Goal: Task Accomplishment & Management: Use online tool/utility

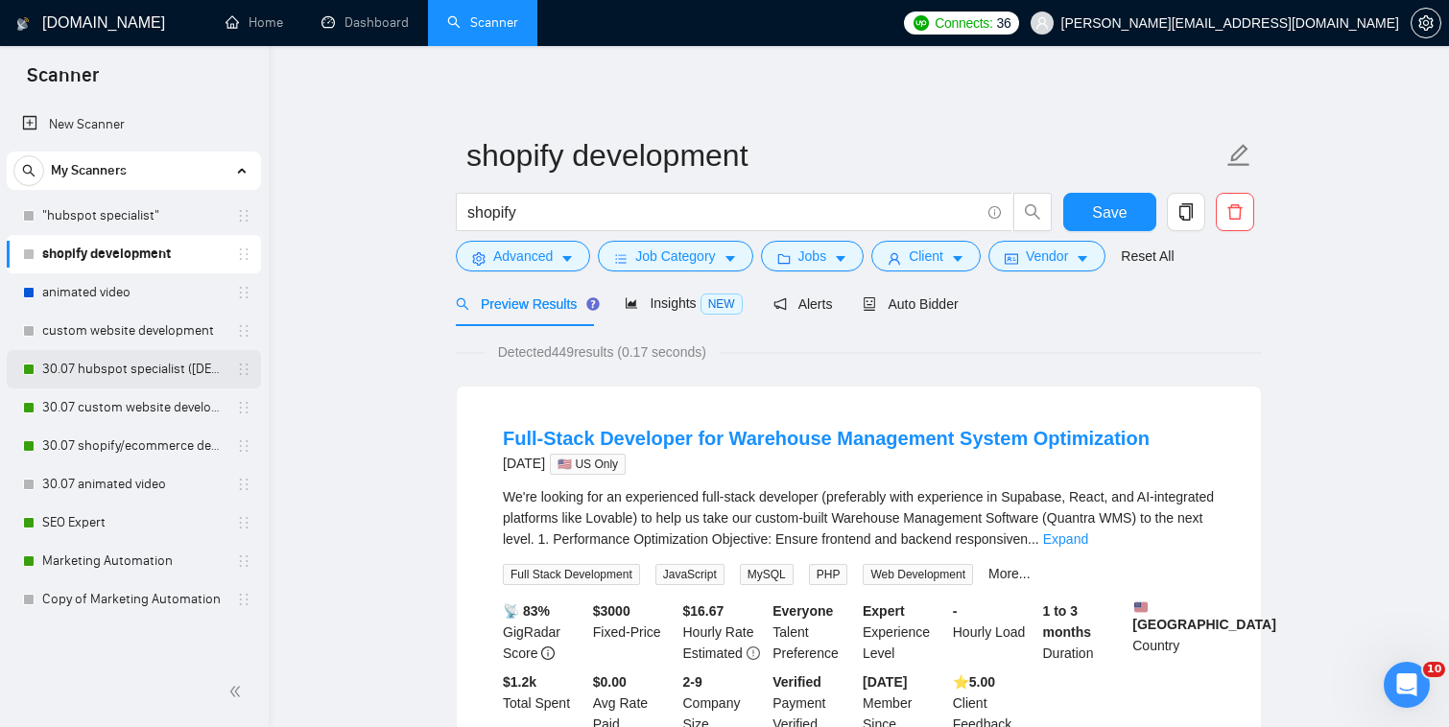
click at [202, 371] on link "30.07 hubspot specialist ([DEMOGRAPHIC_DATA] - not for residents)" at bounding box center [133, 369] width 182 height 38
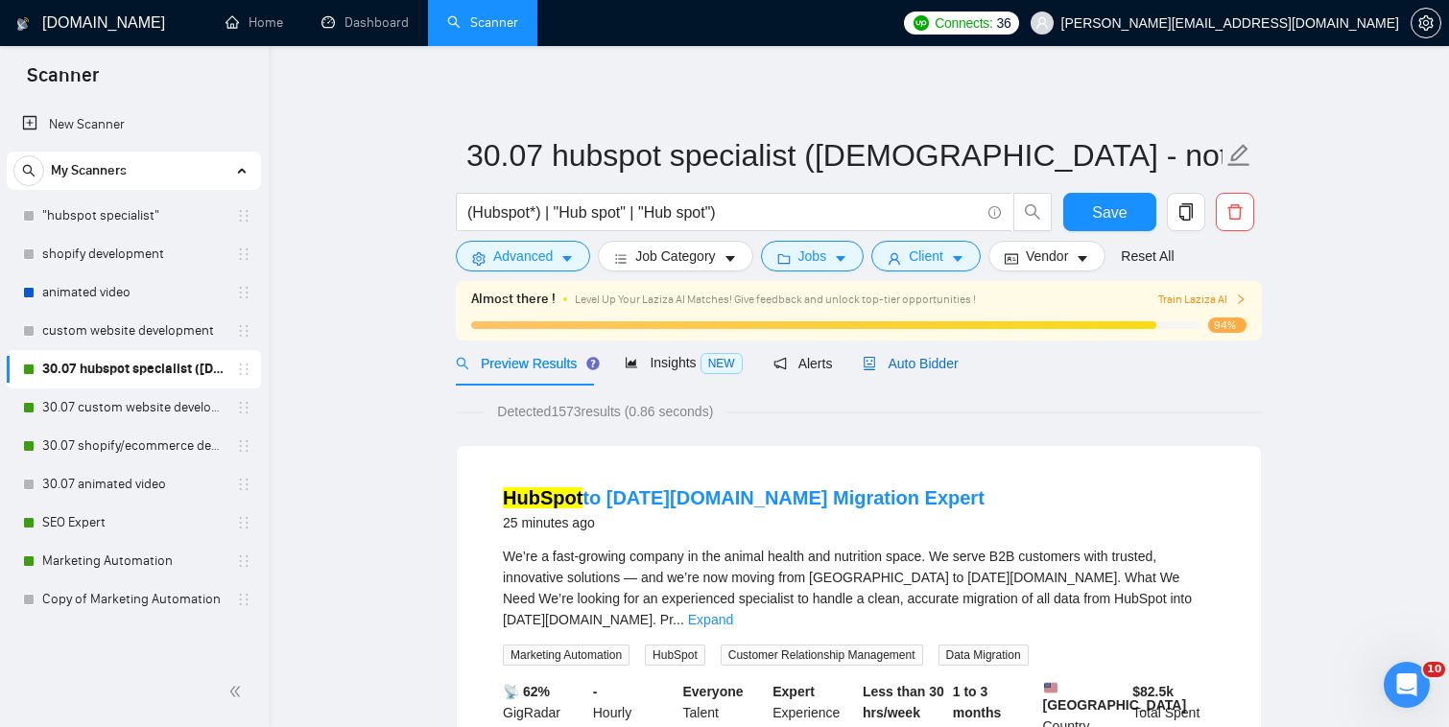
click at [904, 371] on div "Auto Bidder" at bounding box center [910, 363] width 95 height 21
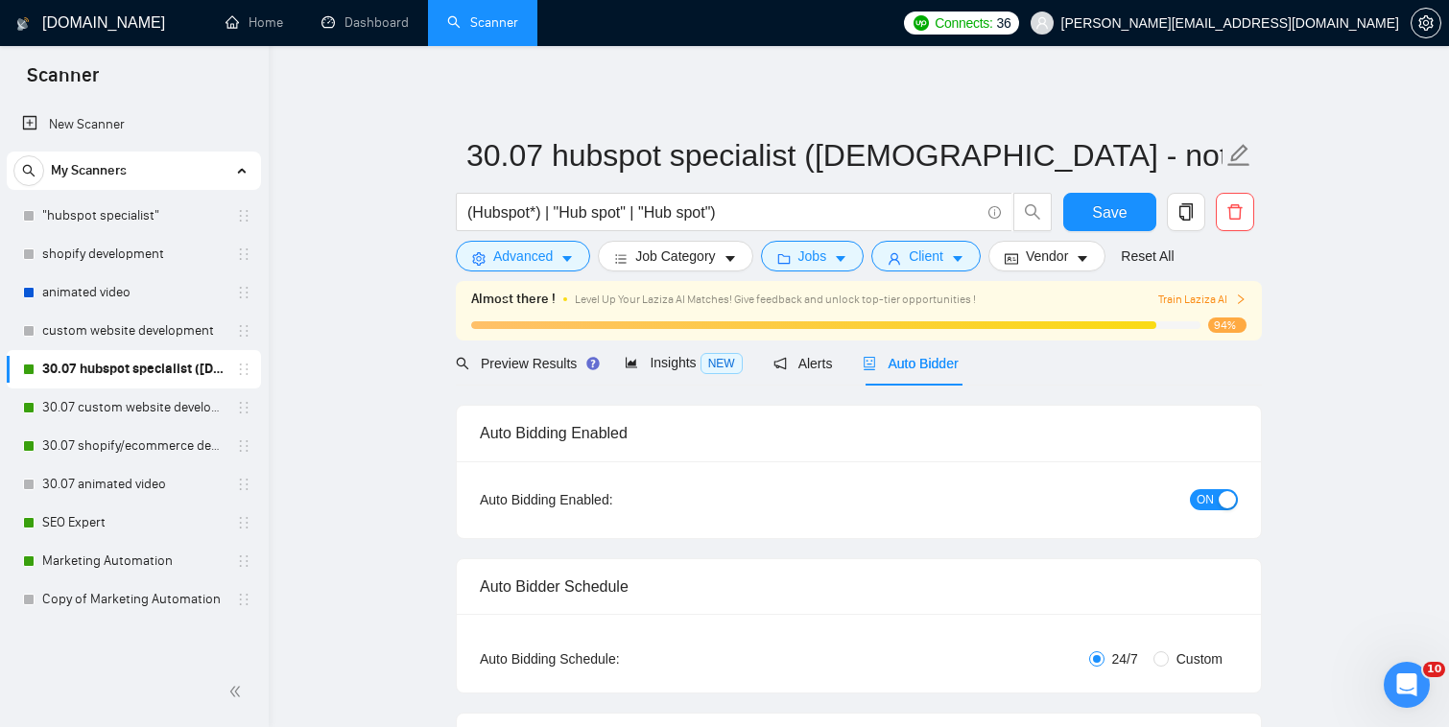
checkbox input "true"
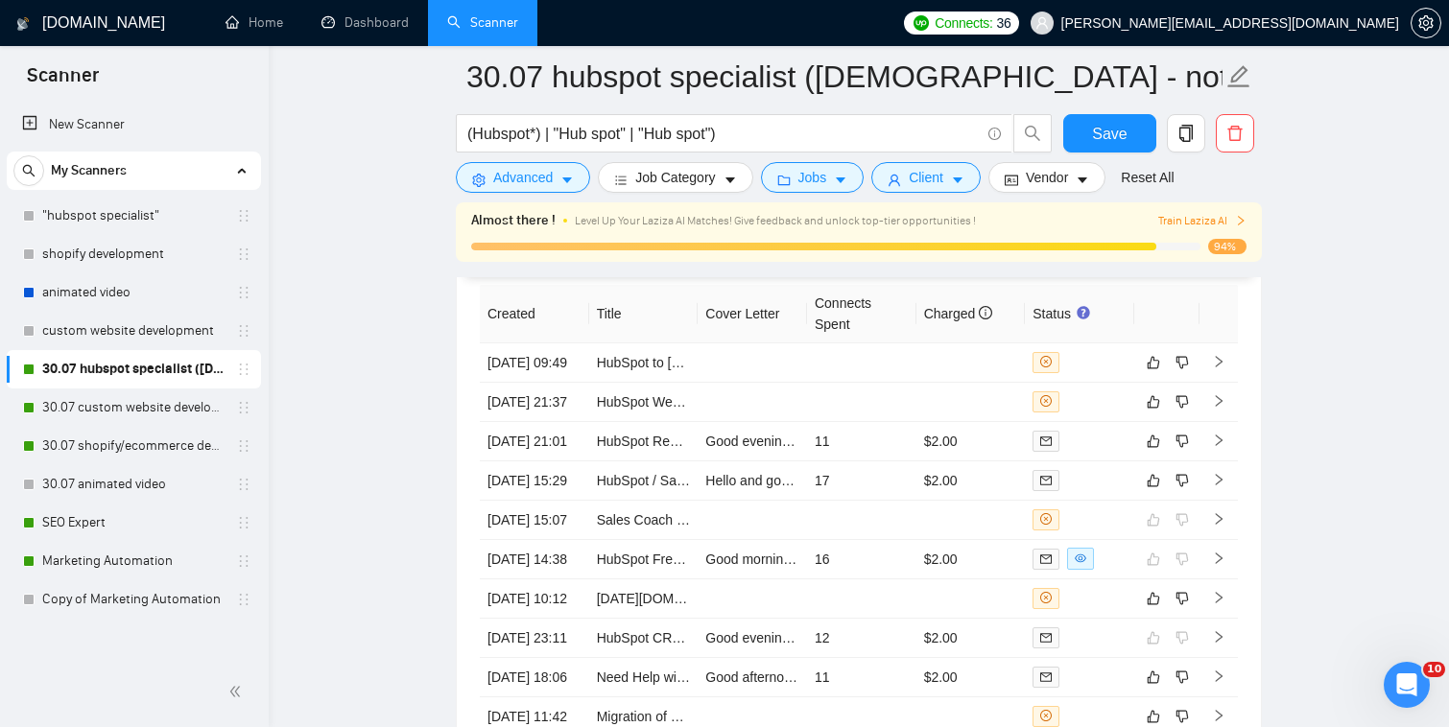
scroll to position [5075, 0]
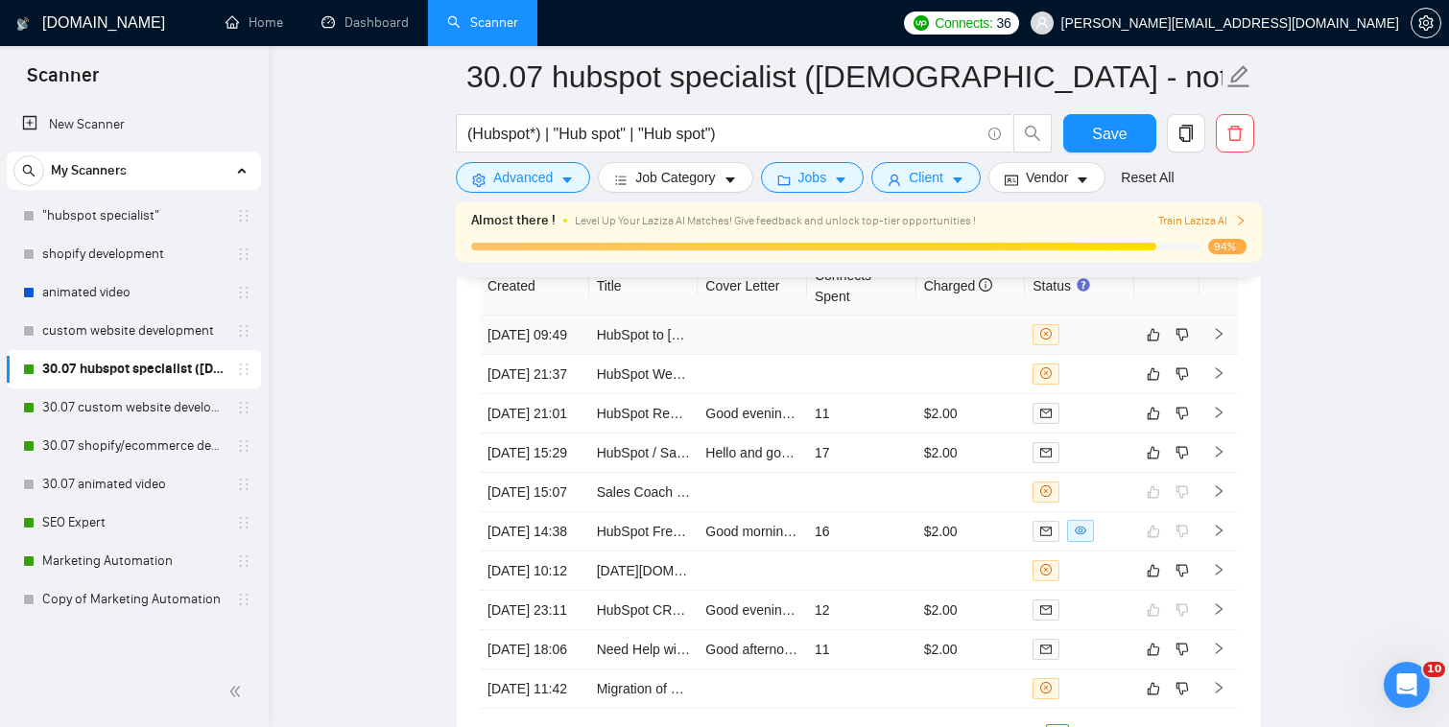
click at [998, 316] on td at bounding box center [970, 335] width 109 height 39
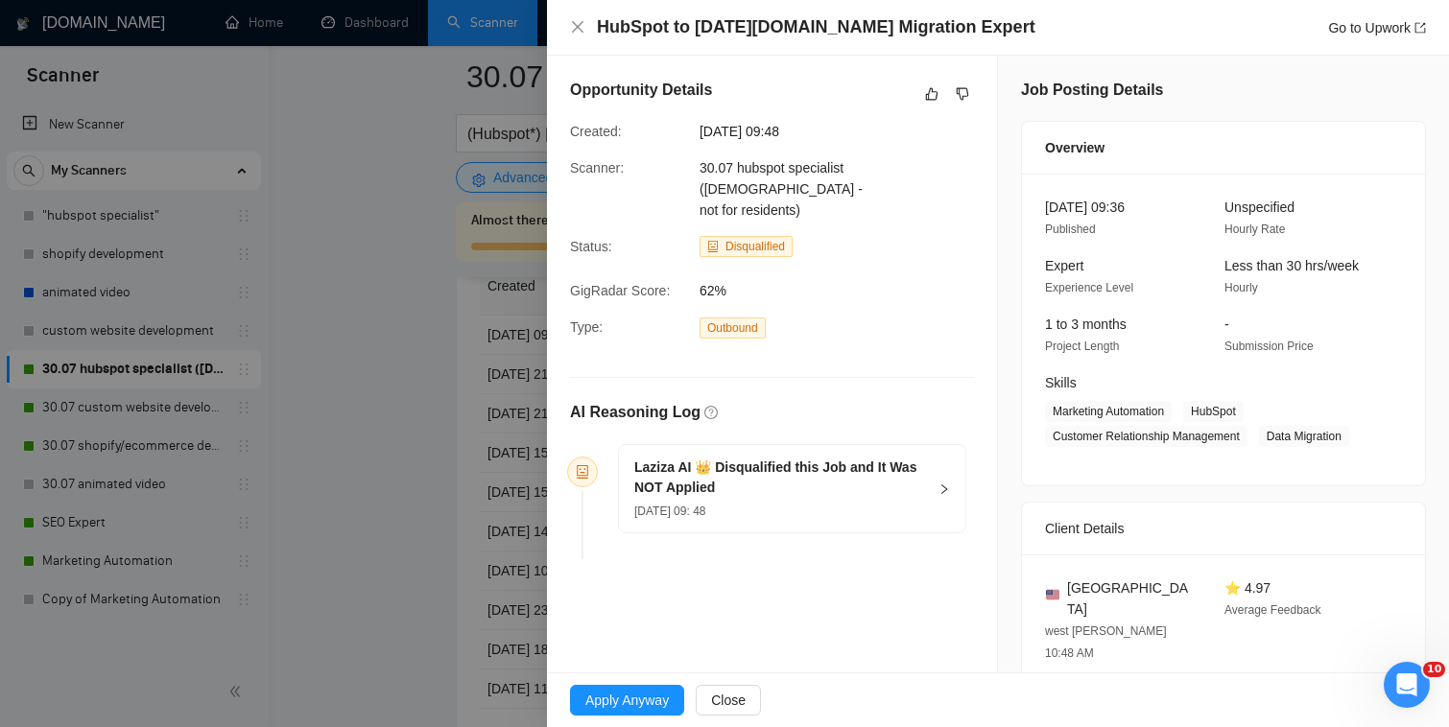
click at [480, 388] on div at bounding box center [724, 363] width 1449 height 727
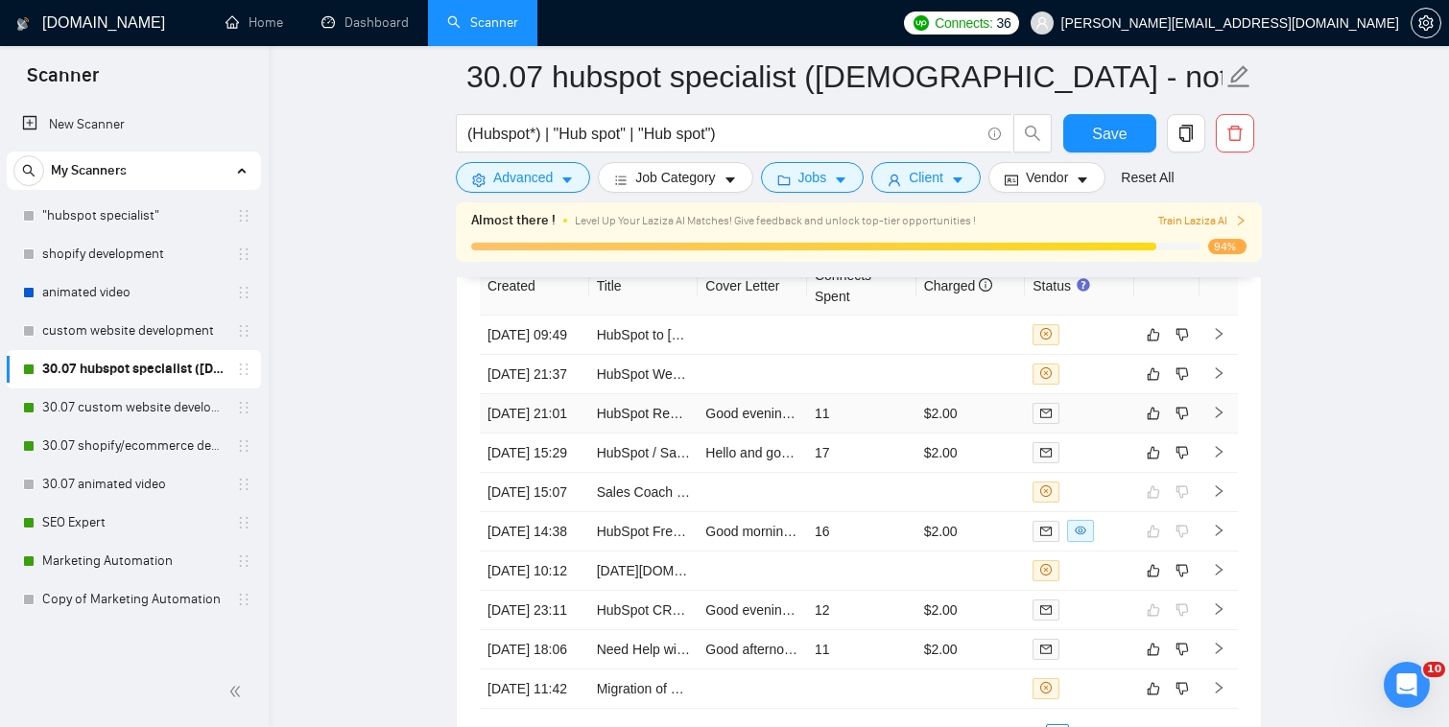
click at [1093, 424] on div at bounding box center [1080, 413] width 94 height 22
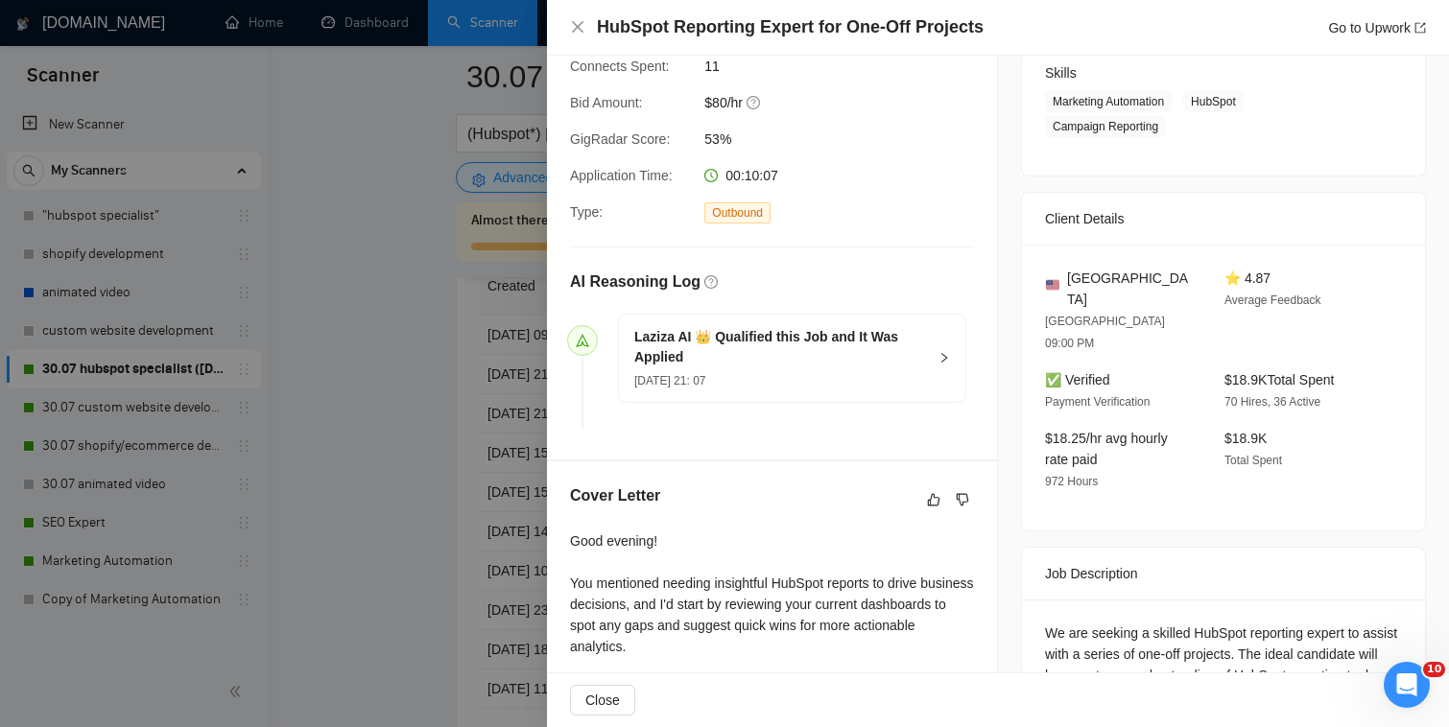
scroll to position [459, 0]
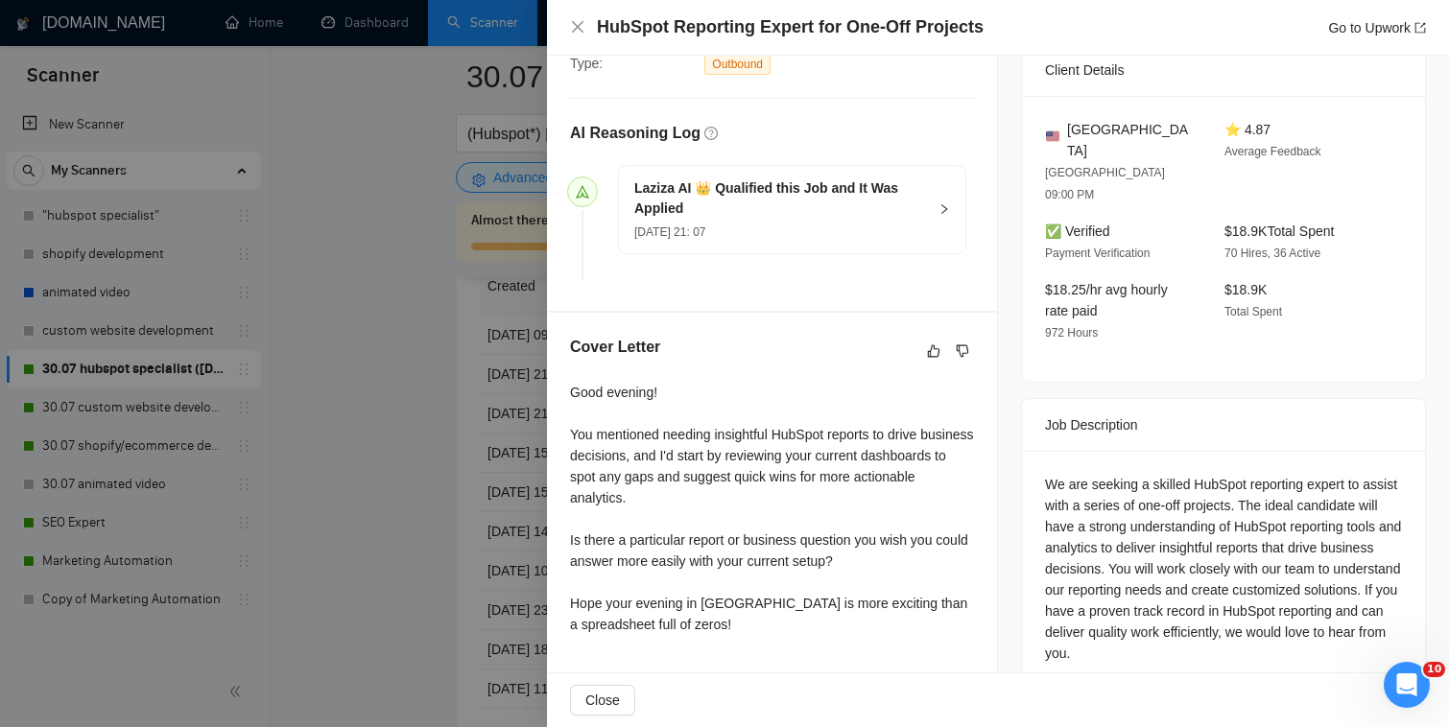
click at [427, 526] on div at bounding box center [724, 363] width 1449 height 727
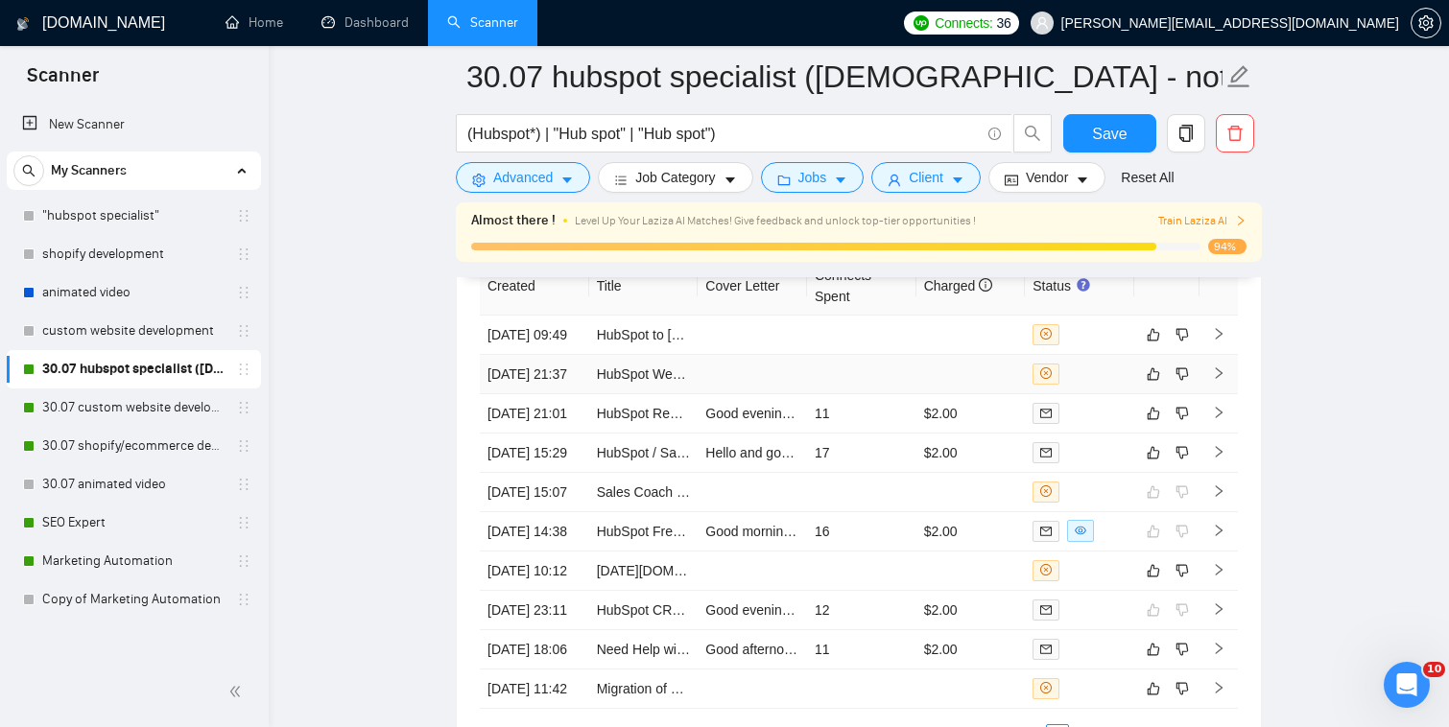
click at [1007, 372] on td at bounding box center [970, 374] width 109 height 39
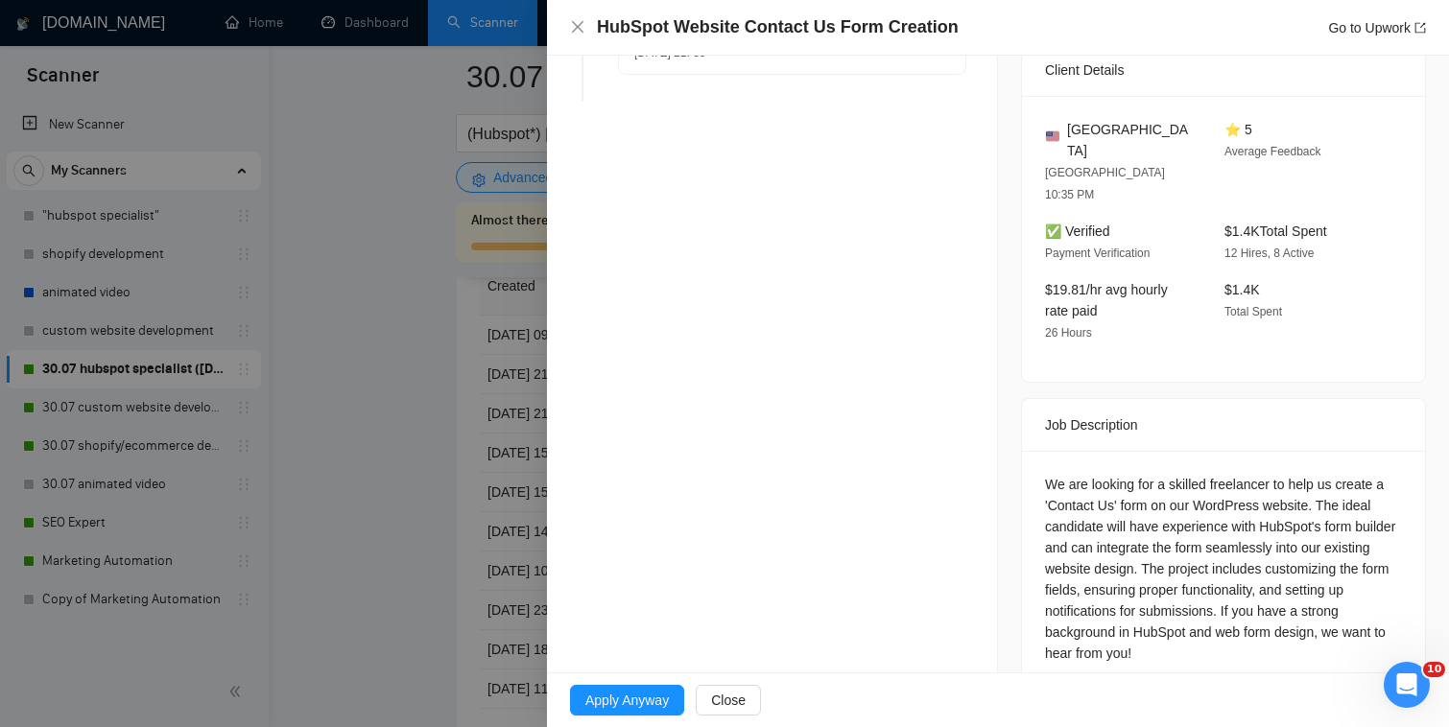
click at [468, 449] on div at bounding box center [724, 363] width 1449 height 727
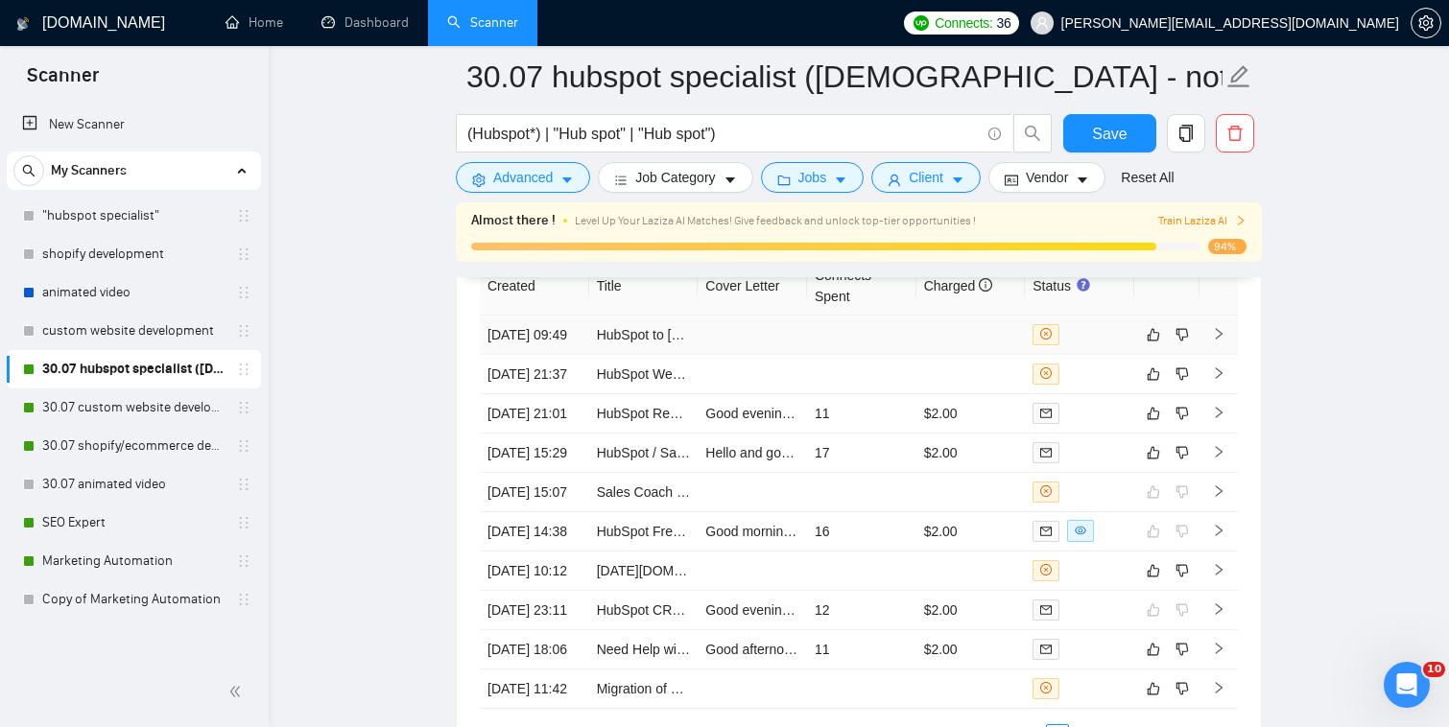
click at [952, 316] on td at bounding box center [970, 335] width 109 height 39
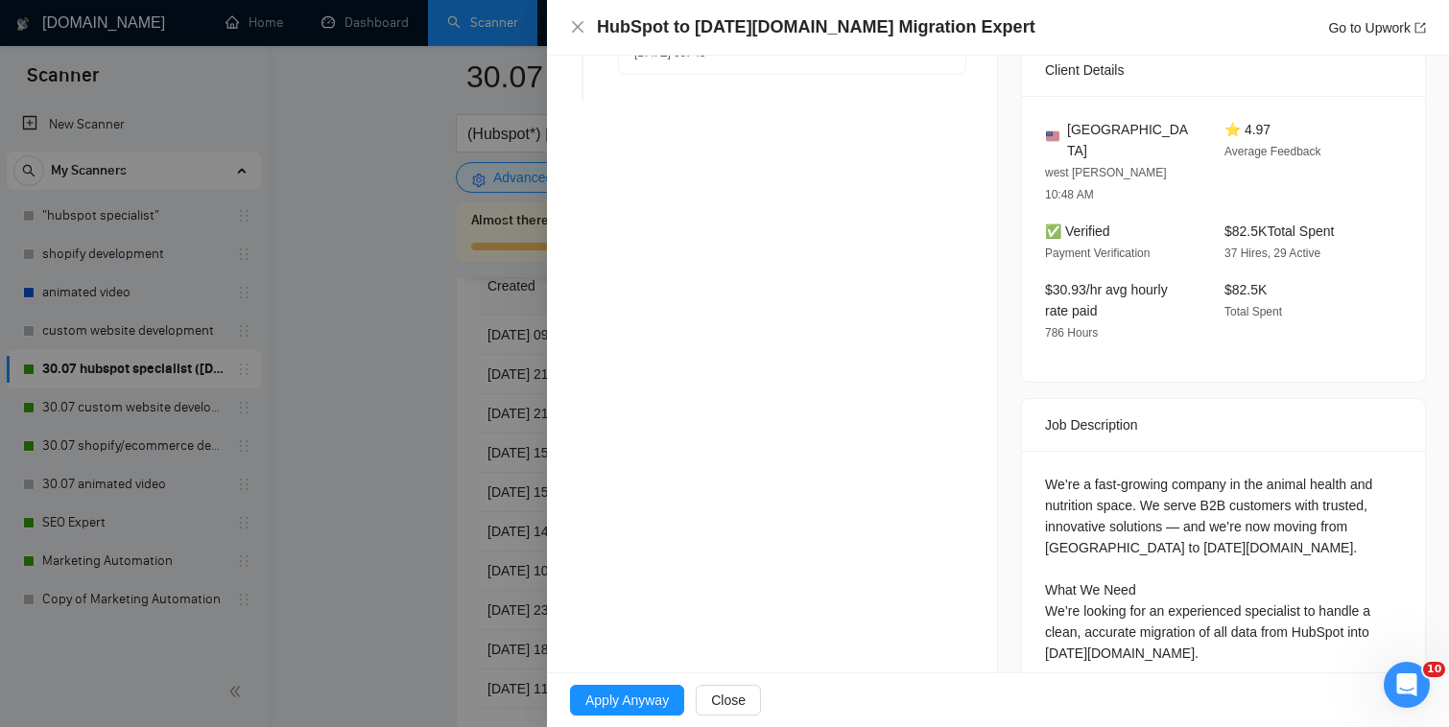
click at [422, 383] on div at bounding box center [724, 363] width 1449 height 727
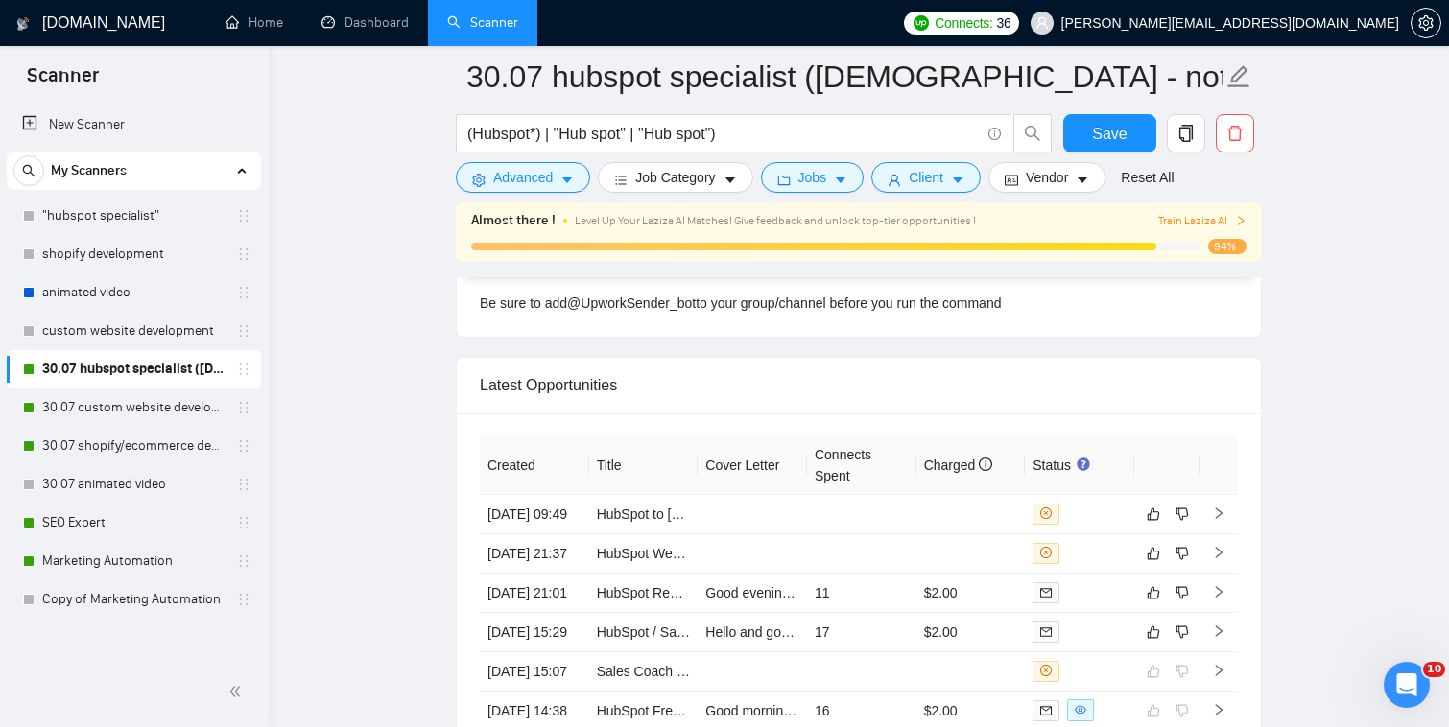
scroll to position [4910, 0]
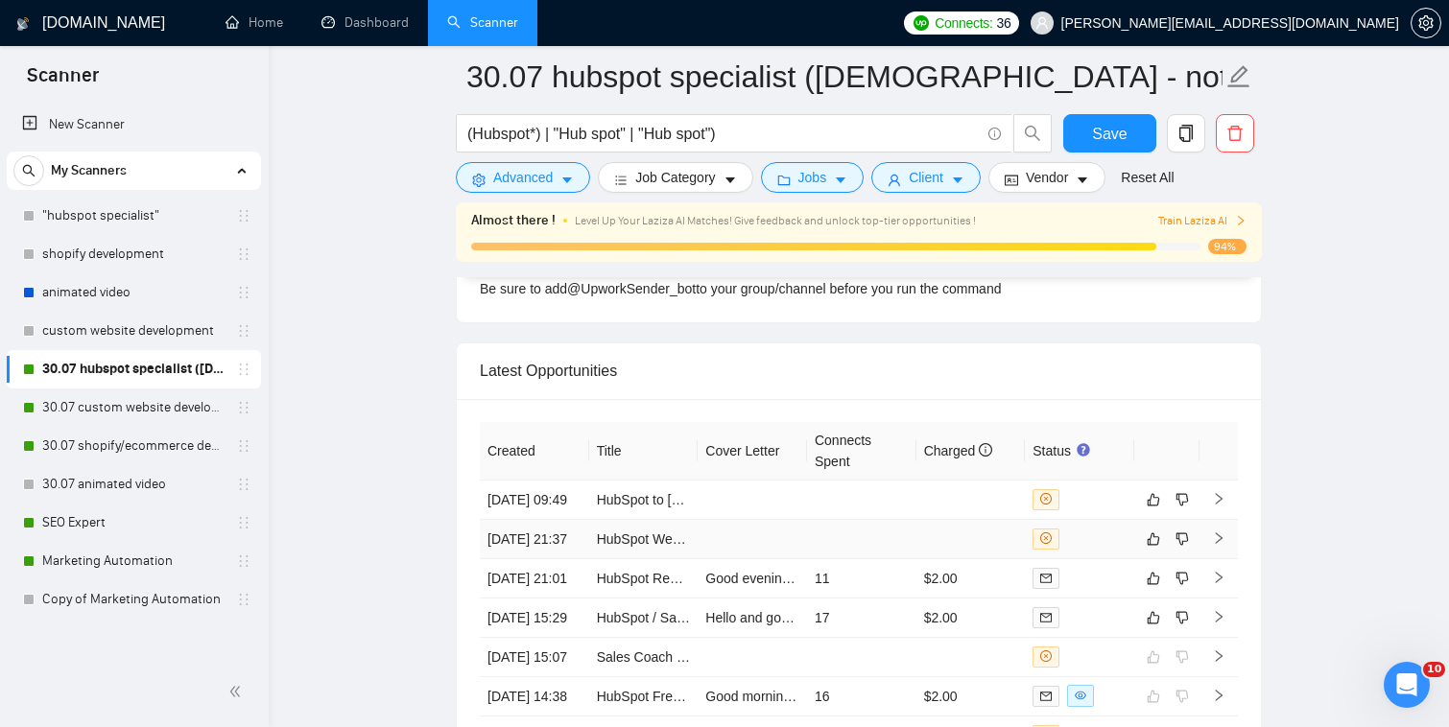
click at [948, 525] on td at bounding box center [970, 539] width 109 height 39
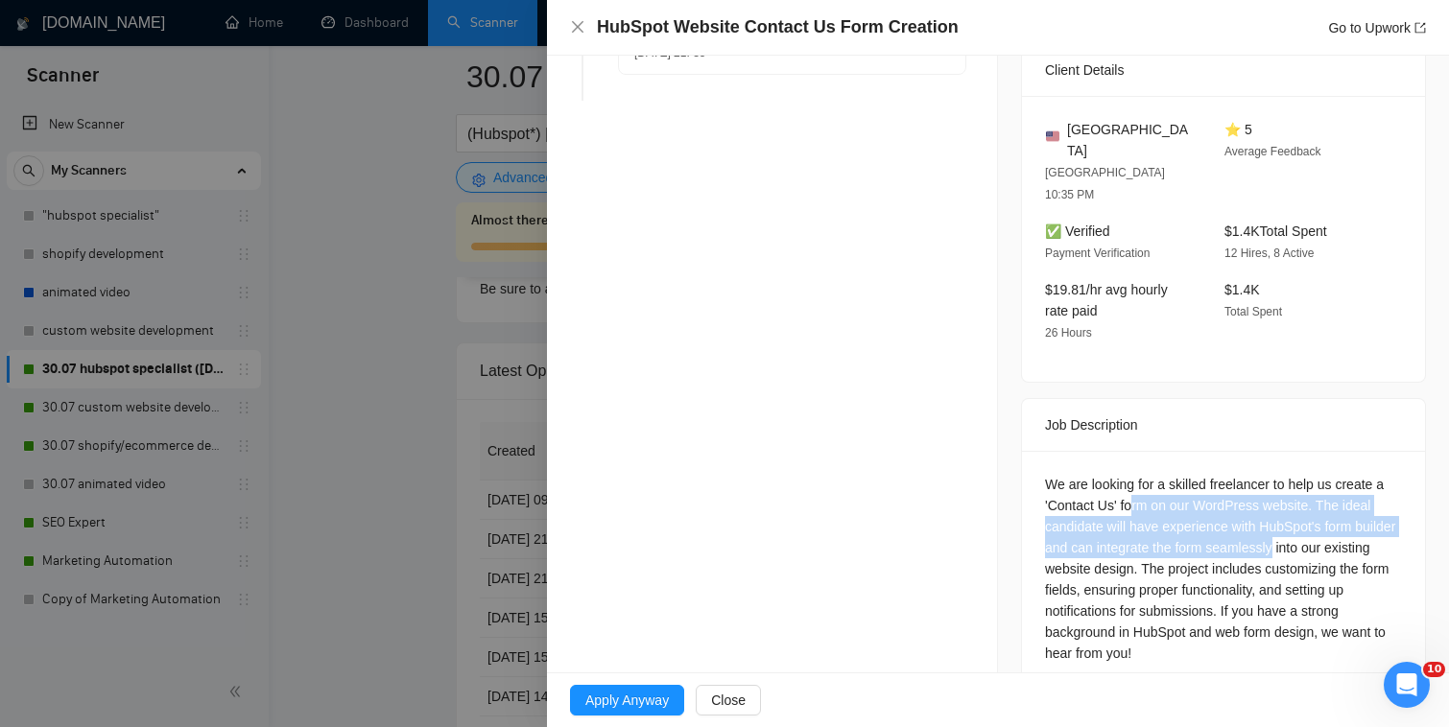
drag, startPoint x: 1135, startPoint y: 459, endPoint x: 1321, endPoint y: 496, distance: 189.9
click at [1321, 496] on div "We are looking for a skilled freelancer to help us create a 'Contact Us' form o…" at bounding box center [1223, 569] width 357 height 190
